Goal: Task Accomplishment & Management: Complete application form

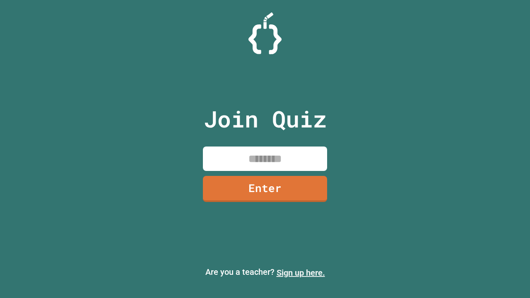
click at [300, 273] on link "Sign up here." at bounding box center [300, 273] width 48 height 10
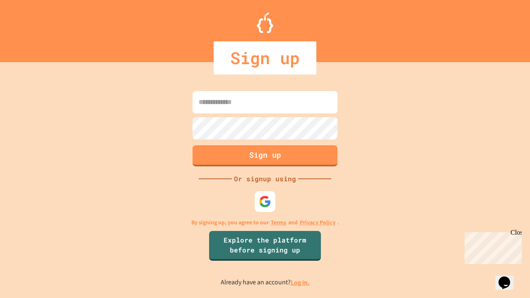
click at [300, 282] on link "Log in." at bounding box center [300, 282] width 19 height 9
